Goal: Check status: Check status

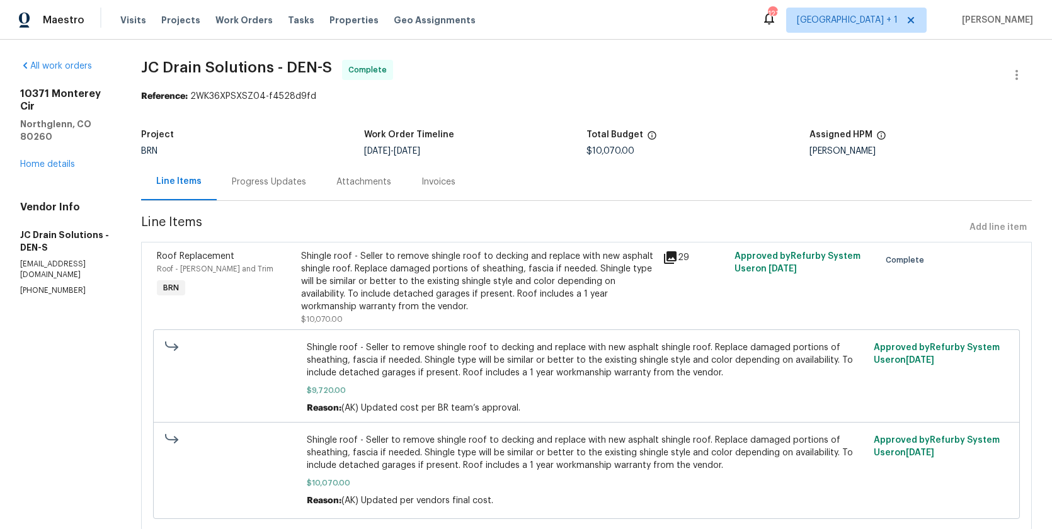
click at [400, 290] on div "Shingle roof - Seller to remove shingle roof to decking and replace with new as…" at bounding box center [478, 281] width 354 height 63
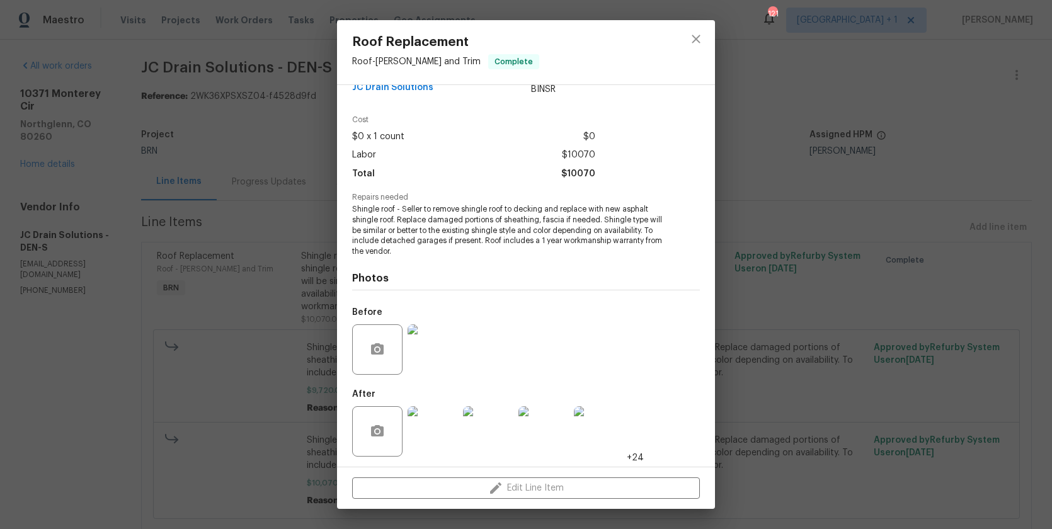
scroll to position [27, 0]
click at [432, 340] on img at bounding box center [433, 350] width 50 height 50
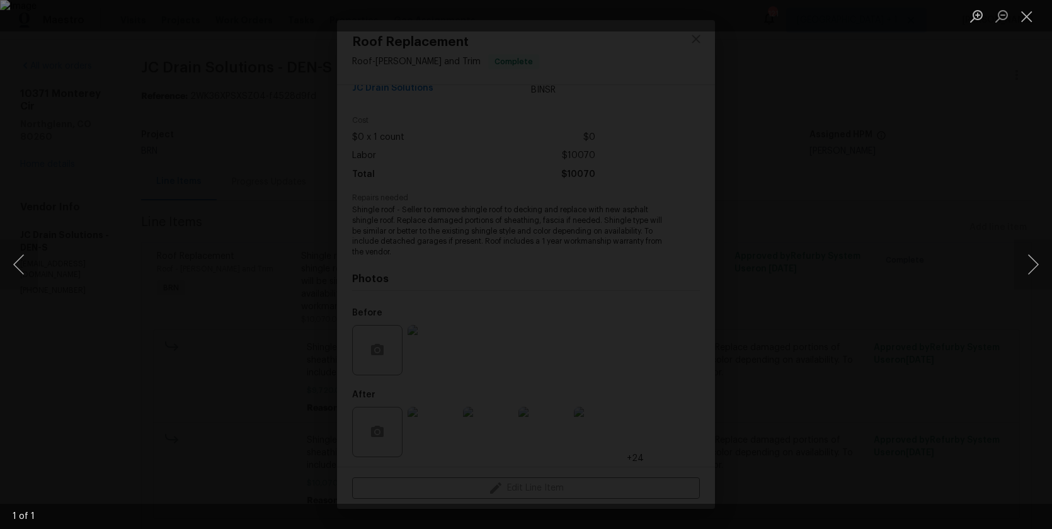
click at [884, 366] on div "Lightbox" at bounding box center [526, 264] width 1052 height 529
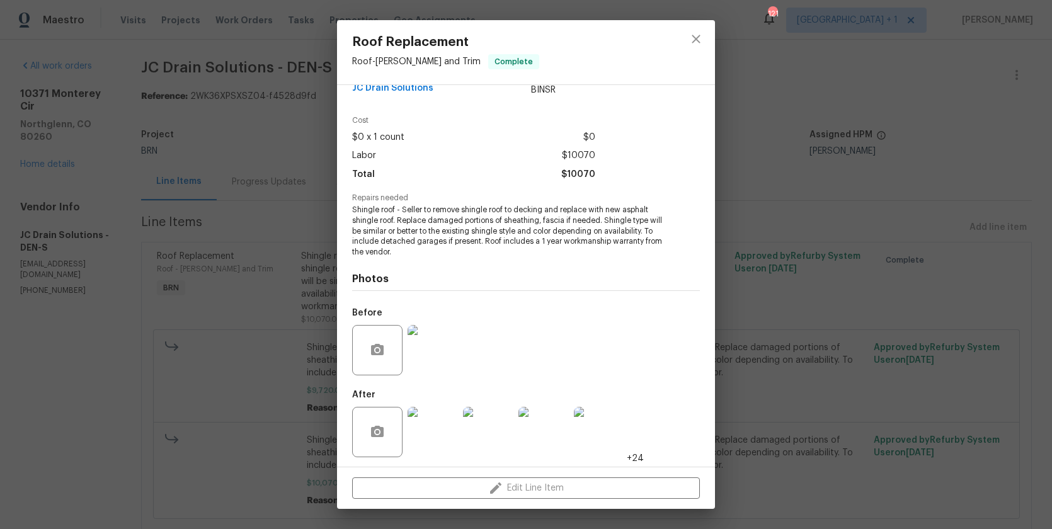
click at [441, 429] on img at bounding box center [433, 432] width 50 height 50
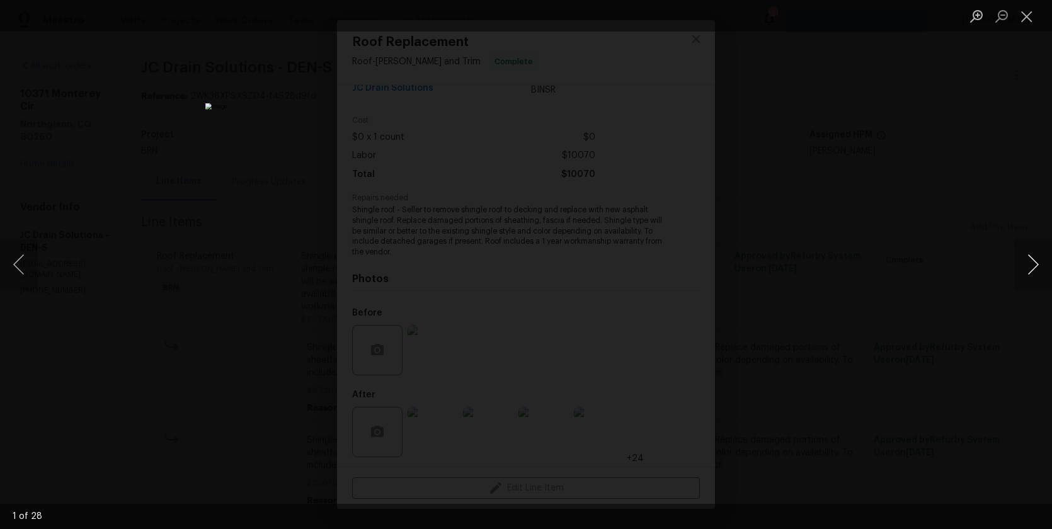
click at [1034, 267] on button "Next image" at bounding box center [1034, 264] width 38 height 50
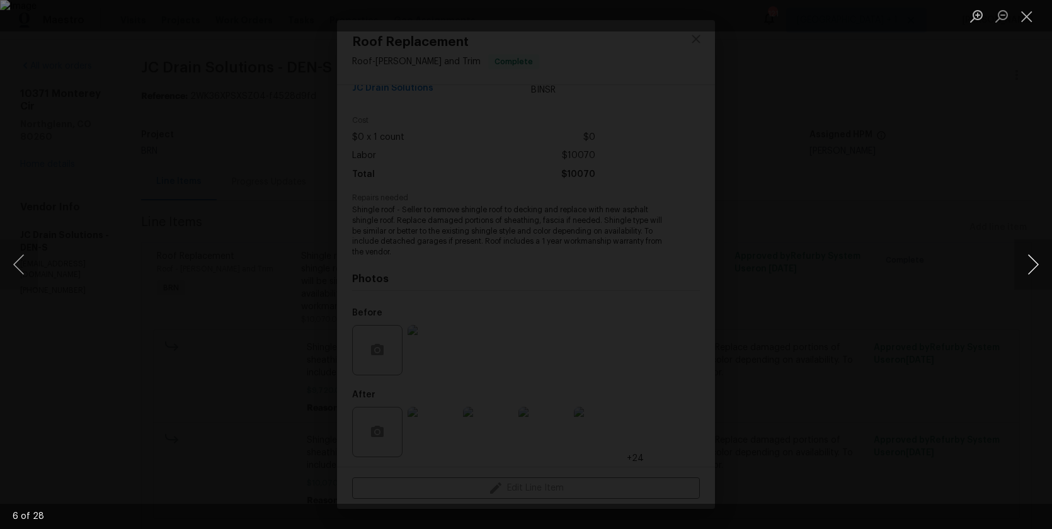
click at [1023, 263] on button "Next image" at bounding box center [1034, 264] width 38 height 50
click at [11, 267] on button "Previous image" at bounding box center [19, 264] width 38 height 50
click at [1025, 267] on button "Next image" at bounding box center [1034, 264] width 38 height 50
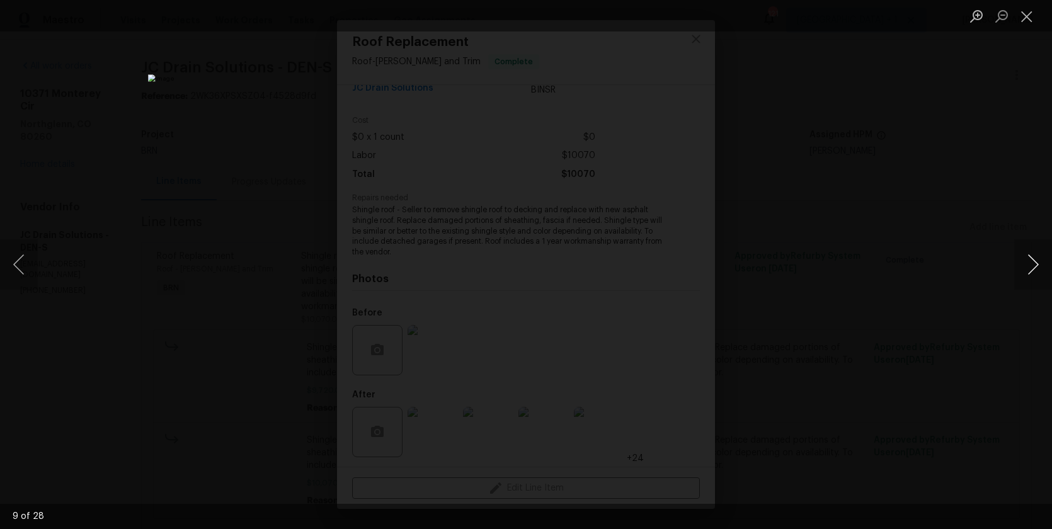
click at [1026, 267] on button "Next image" at bounding box center [1034, 264] width 38 height 50
click at [1023, 259] on button "Next image" at bounding box center [1034, 264] width 38 height 50
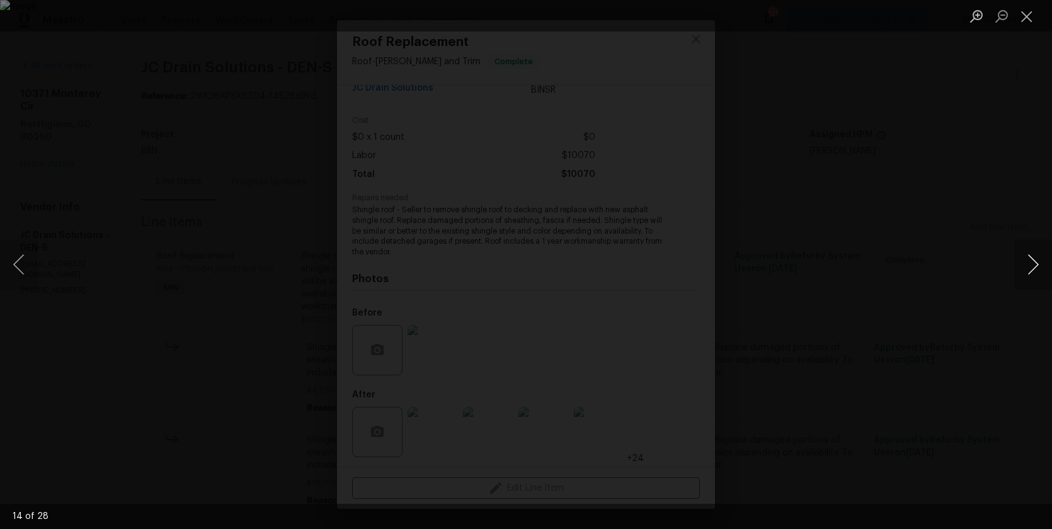
click at [1023, 259] on button "Next image" at bounding box center [1034, 264] width 38 height 50
click at [1023, 260] on button "Next image" at bounding box center [1034, 264] width 38 height 50
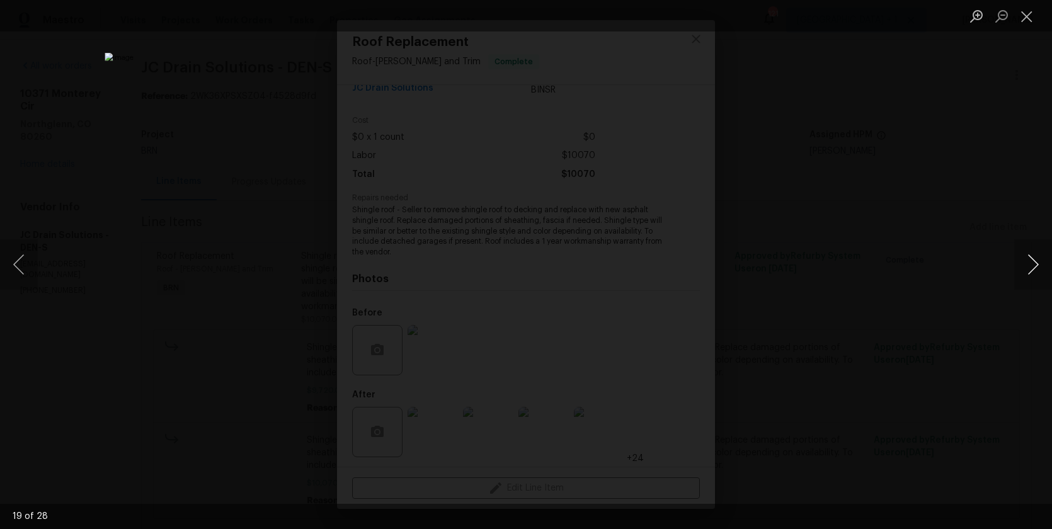
click at [1025, 266] on button "Next image" at bounding box center [1034, 264] width 38 height 50
click at [1025, 265] on button "Next image" at bounding box center [1034, 264] width 38 height 50
click at [898, 285] on div "Lightbox" at bounding box center [526, 264] width 1052 height 529
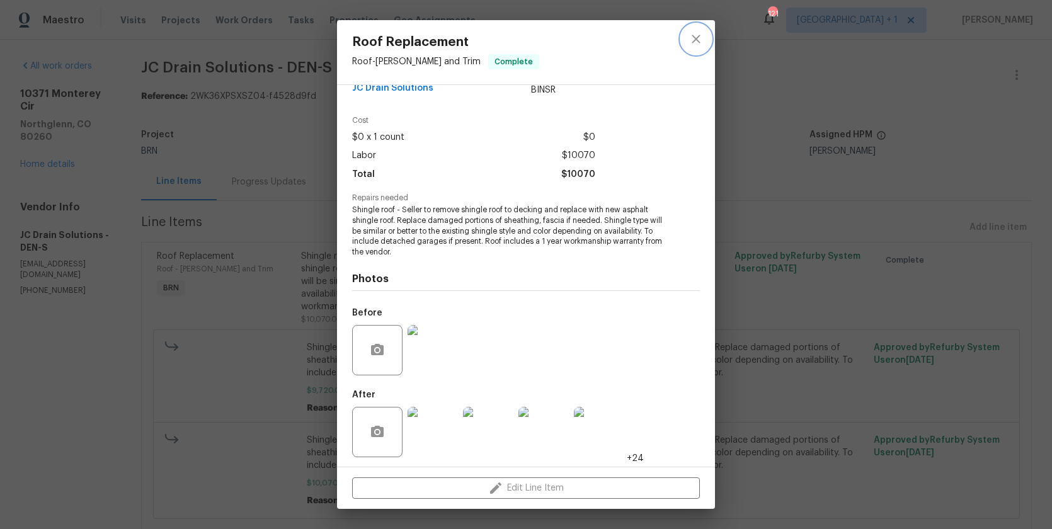
click at [700, 42] on icon "close" at bounding box center [696, 39] width 8 height 8
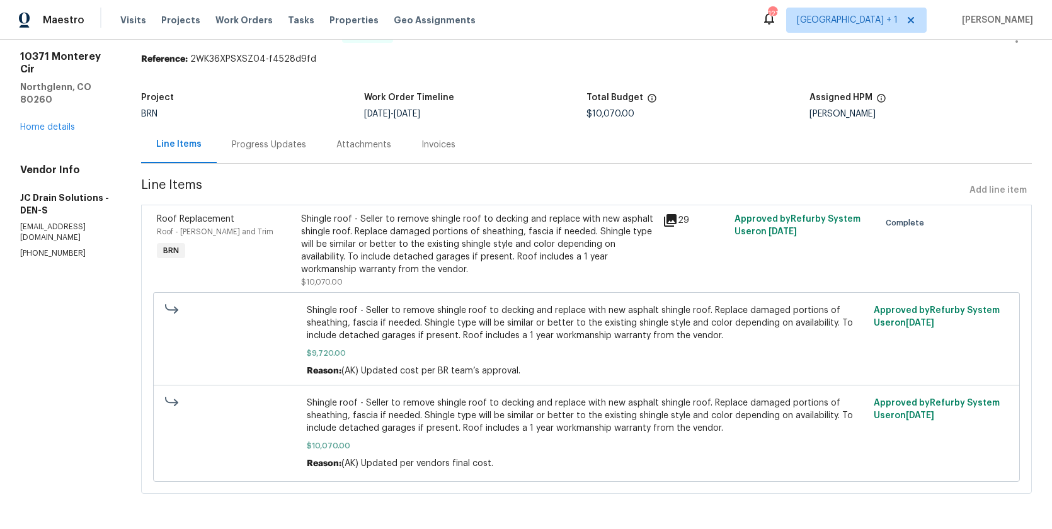
scroll to position [0, 0]
click at [395, 237] on div "Shingle roof - Seller to remove shingle roof to decking and replace with new as…" at bounding box center [478, 244] width 354 height 63
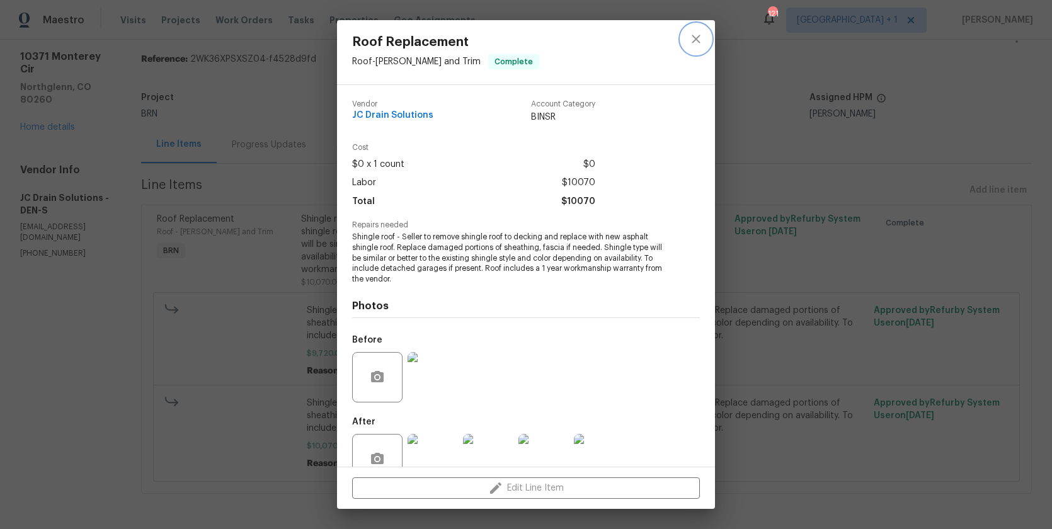
click at [701, 38] on icon "close" at bounding box center [696, 39] width 15 height 15
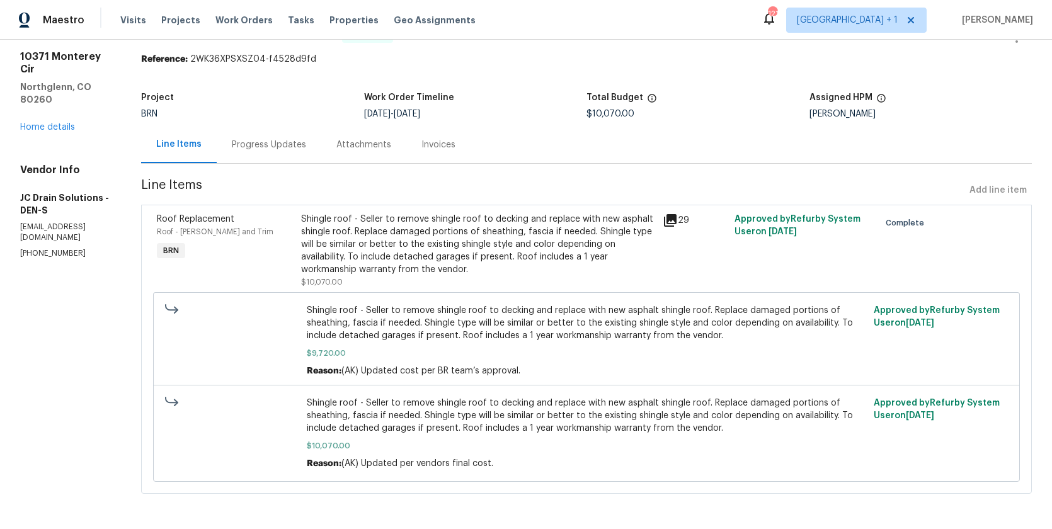
click at [278, 139] on div "Progress Updates" at bounding box center [269, 145] width 74 height 13
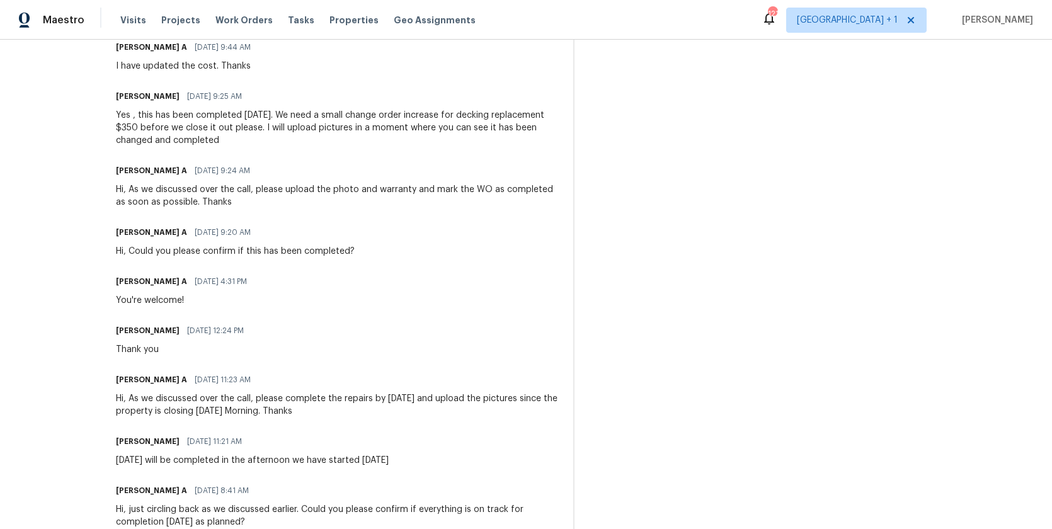
scroll to position [560, 0]
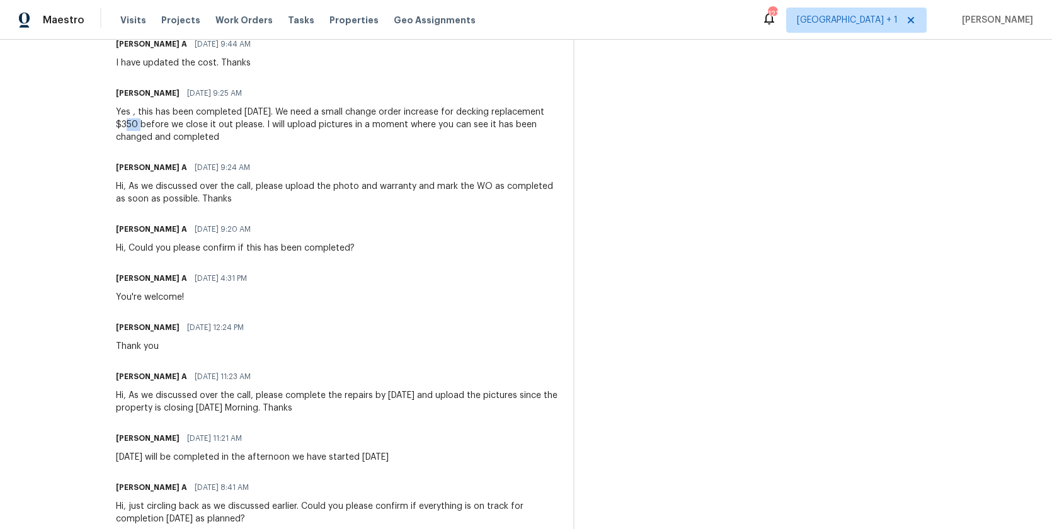
drag, startPoint x: 220, startPoint y: 124, endPoint x: 233, endPoint y: 124, distance: 12.6
click at [233, 124] on div "Yes , this has been completed [DATE]. We need a small change order increase for…" at bounding box center [337, 125] width 442 height 38
click at [258, 136] on div "Yes , this has been completed [DATE]. We need a small change order increase for…" at bounding box center [337, 125] width 442 height 38
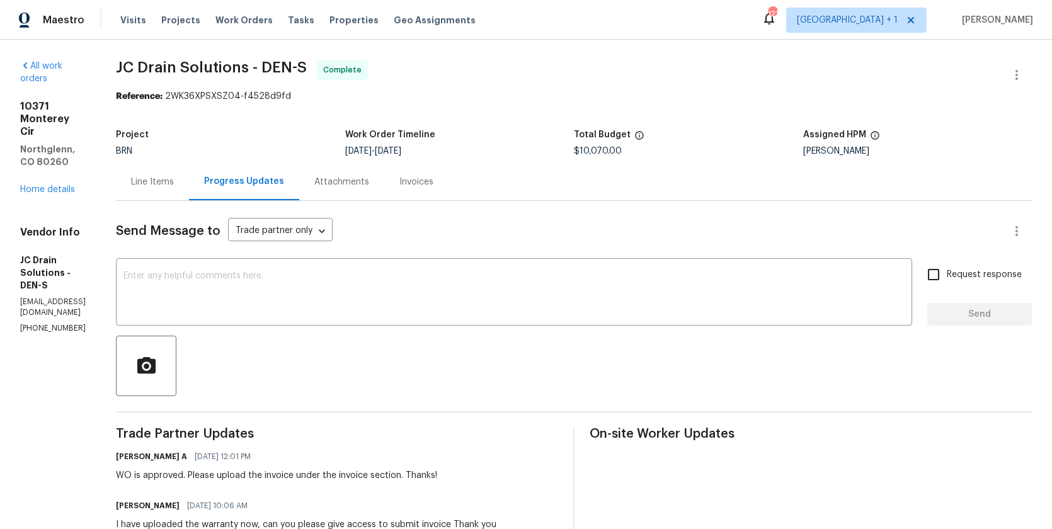
scroll to position [0, 0]
click at [174, 182] on div "Line Items" at bounding box center [152, 182] width 43 height 13
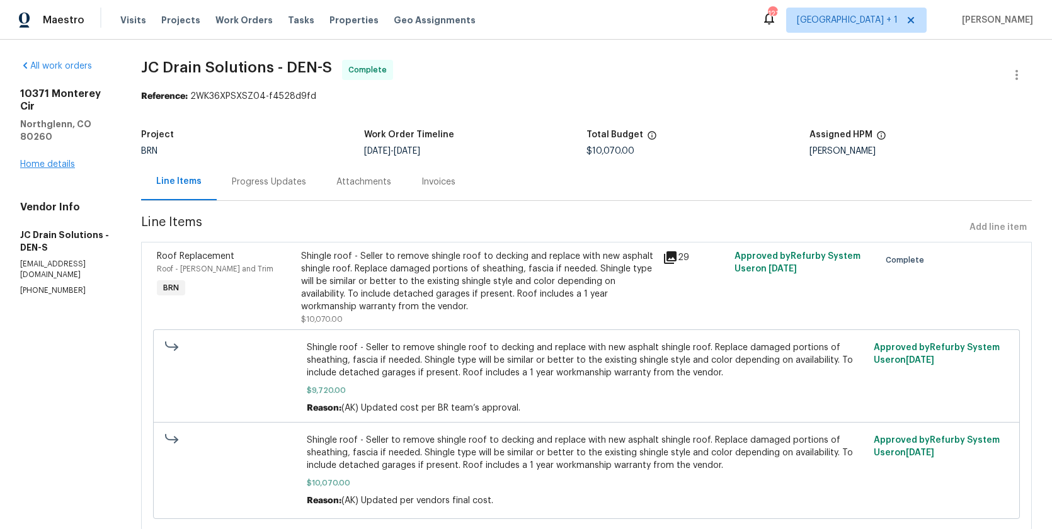
click at [47, 160] on link "Home details" at bounding box center [47, 164] width 55 height 9
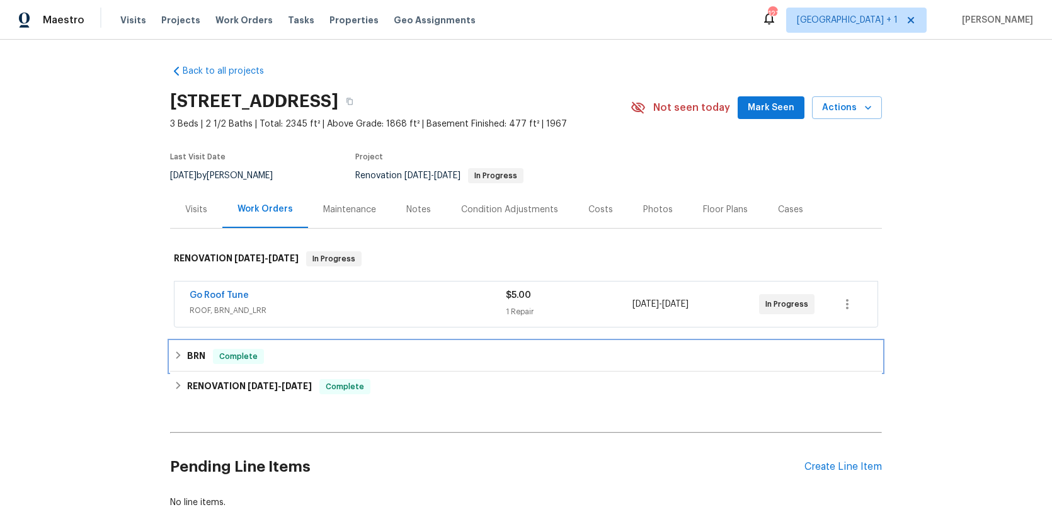
click at [176, 356] on icon at bounding box center [178, 356] width 4 height 8
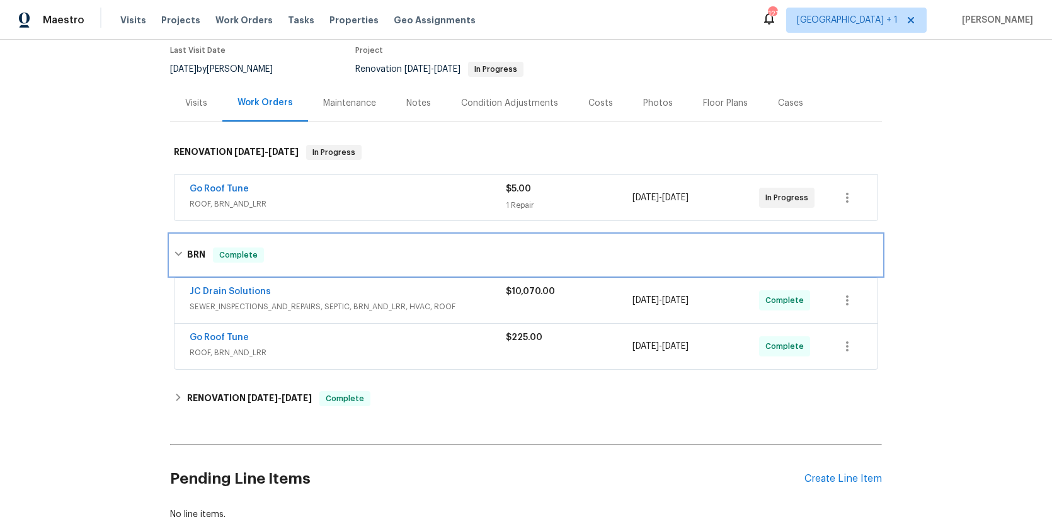
scroll to position [113, 0]
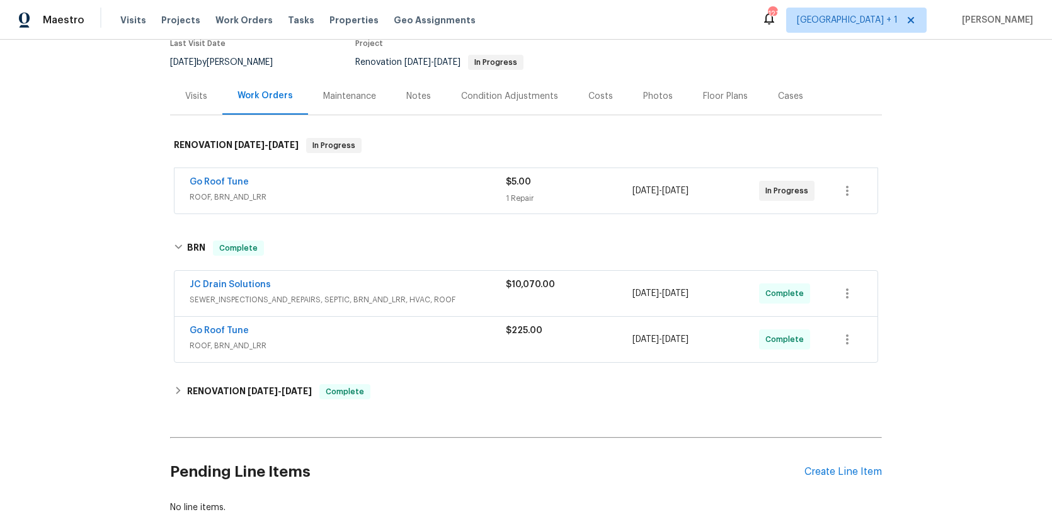
click at [384, 339] on div "Go Roof Tune" at bounding box center [348, 332] width 316 height 15
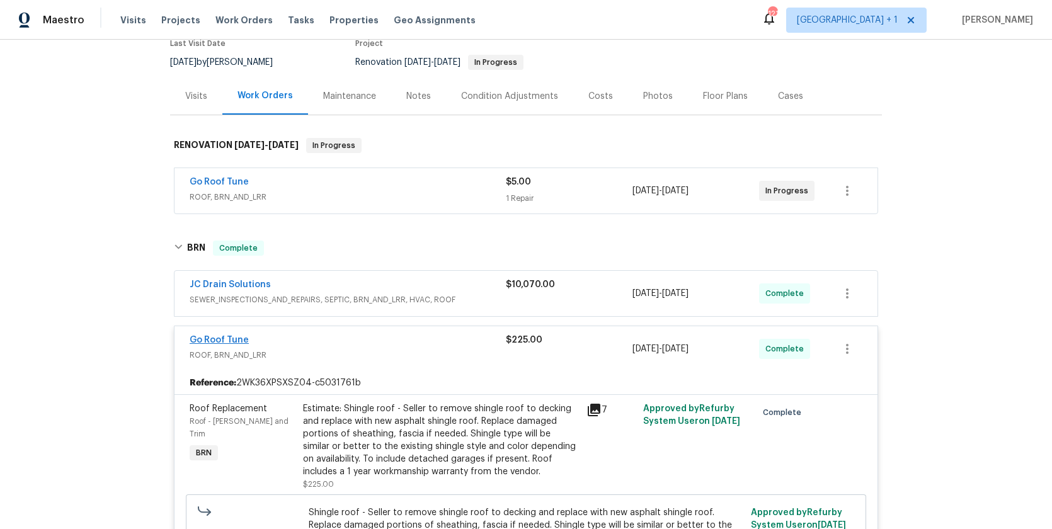
click at [233, 339] on link "Go Roof Tune" at bounding box center [219, 340] width 59 height 9
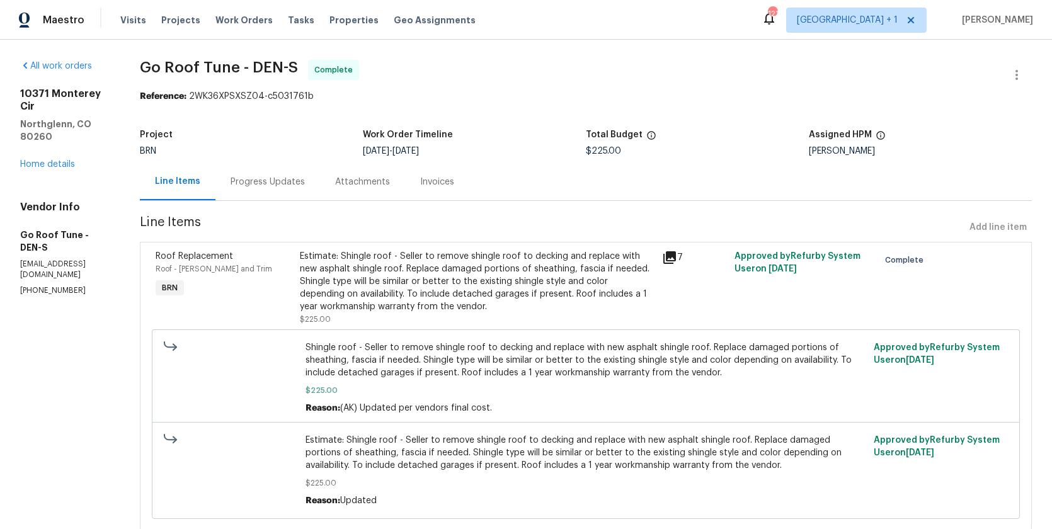
click at [282, 176] on div "Progress Updates" at bounding box center [268, 182] width 74 height 13
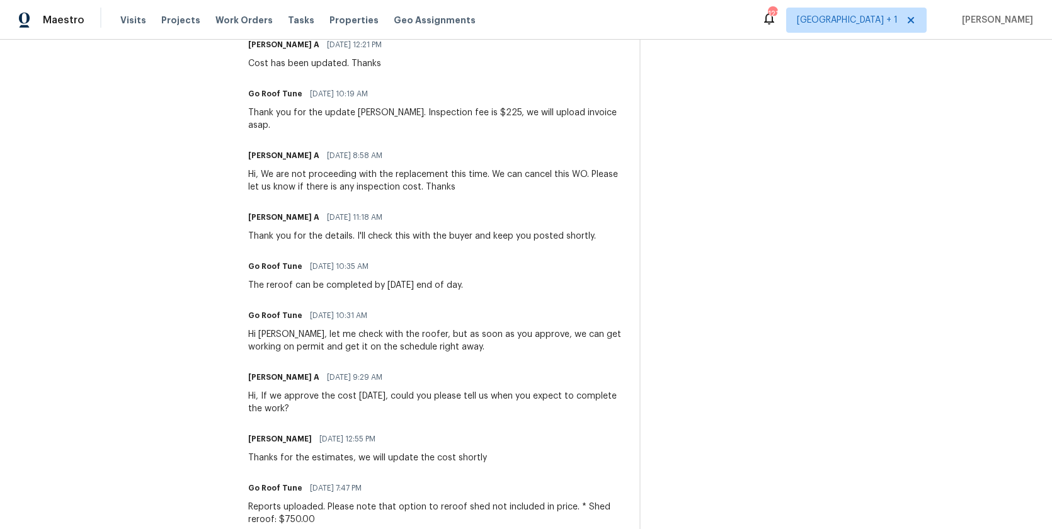
scroll to position [391, 0]
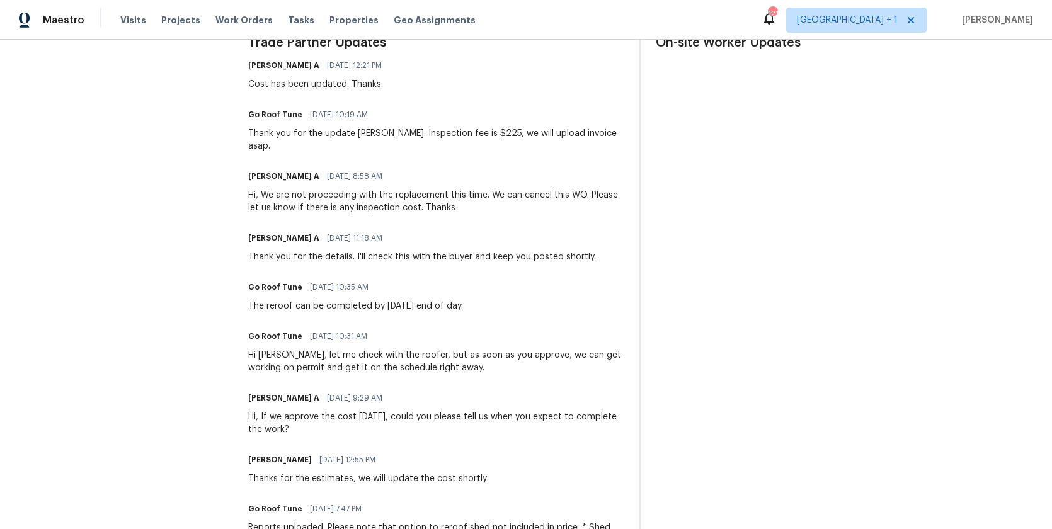
click at [403, 127] on div "Go Roof Tune [DATE] 10:19 AM Thank you for the update [PERSON_NAME]. Inspection…" at bounding box center [436, 129] width 376 height 47
click at [389, 134] on div "Thank you for the update [PERSON_NAME]. Inspection fee is $225, we will upload …" at bounding box center [436, 139] width 376 height 25
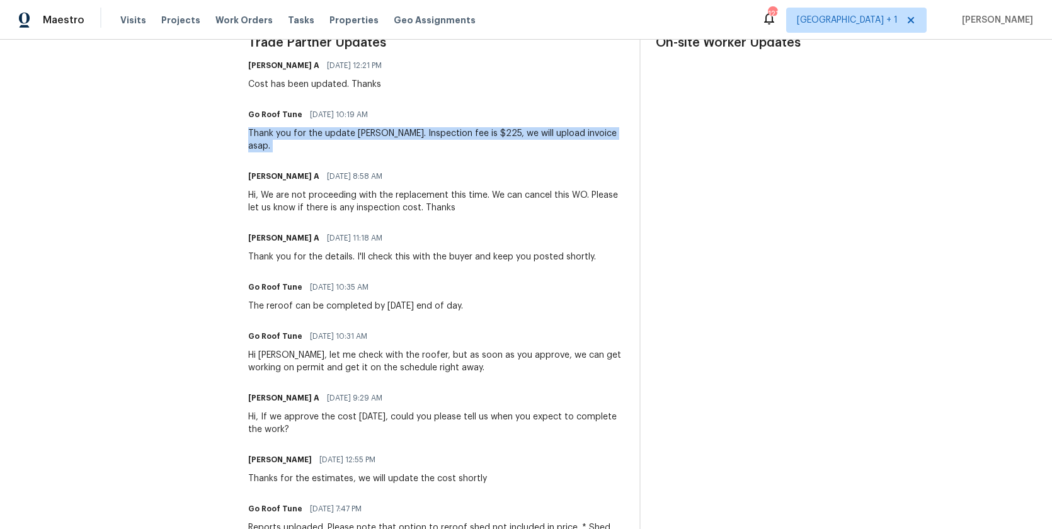
click at [389, 134] on div "Thank you for the update [PERSON_NAME]. Inspection fee is $225, we will upload …" at bounding box center [436, 139] width 376 height 25
click at [467, 134] on div "Thank you for the update [PERSON_NAME]. Inspection fee is $225, we will upload …" at bounding box center [436, 139] width 376 height 25
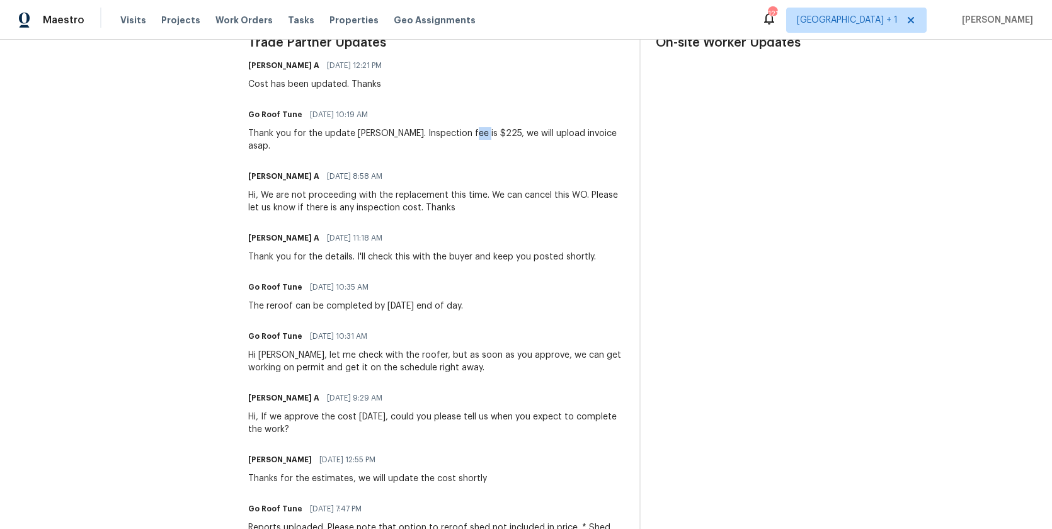
click at [467, 134] on div "Thank you for the update [PERSON_NAME]. Inspection fee is $225, we will upload …" at bounding box center [436, 139] width 376 height 25
click at [269, 113] on h6 "Go Roof Tune" at bounding box center [275, 114] width 54 height 13
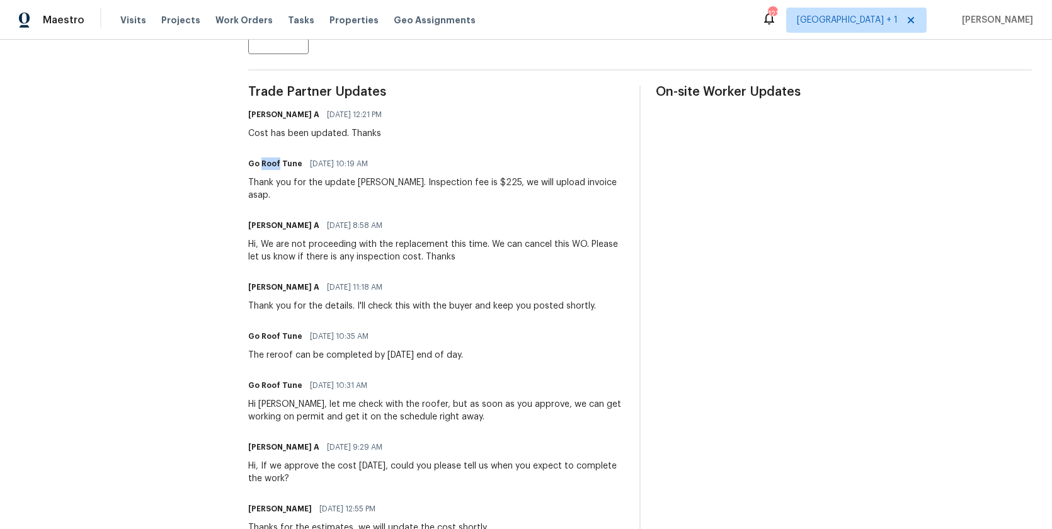
scroll to position [343, 0]
click at [279, 175] on div "Go Roof Tune [DATE] 10:19 AM Thank you for the update [PERSON_NAME]. Inspection…" at bounding box center [436, 177] width 376 height 47
click at [299, 186] on div "Thank you for the update [PERSON_NAME]. Inspection fee is $225, we will upload …" at bounding box center [436, 188] width 376 height 25
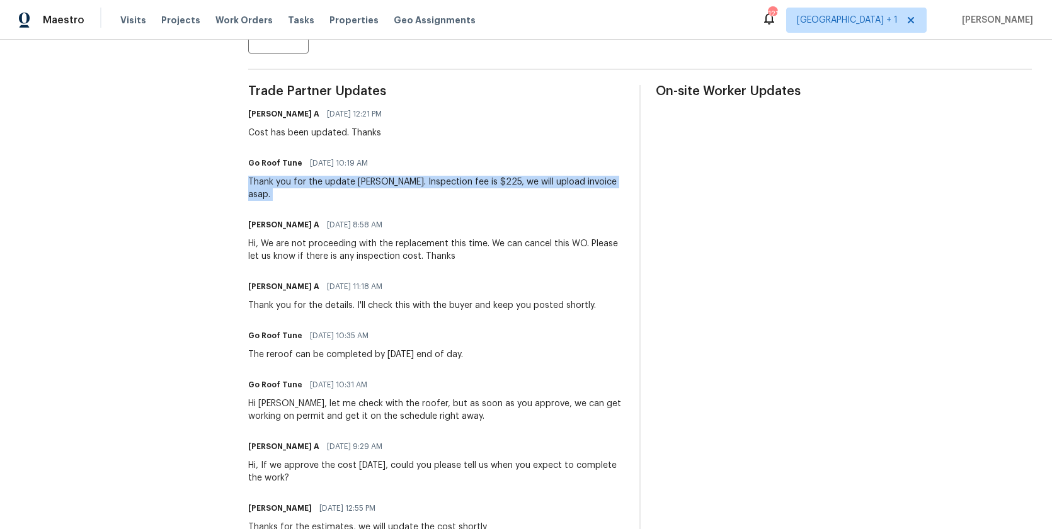
click at [299, 186] on div "Thank you for the update [PERSON_NAME]. Inspection fee is $225, we will upload …" at bounding box center [436, 188] width 376 height 25
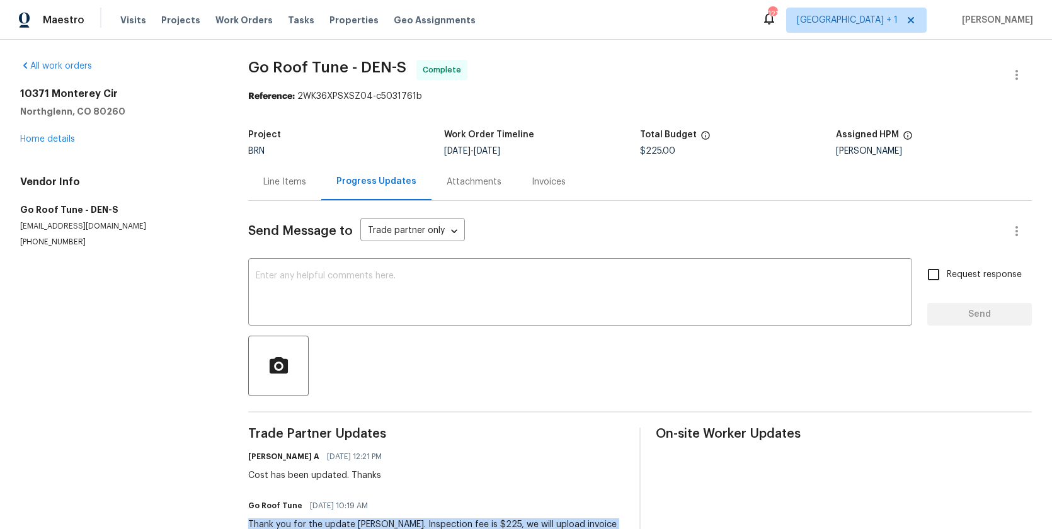
scroll to position [0, 0]
click at [812, 173] on div "Line Items Progress Updates Attachments Invoices" at bounding box center [640, 182] width 784 height 38
